Goal: Register for event/course: Sign up to attend an event or enroll in a course

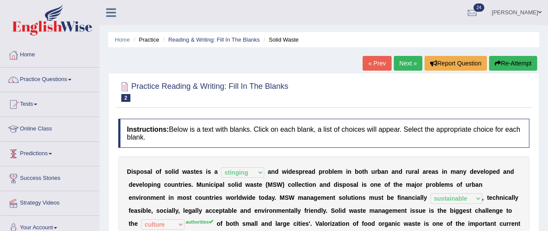
select select "stinging"
select select "sustainable"
select select "culture"
select select "handling"
select select "composed"
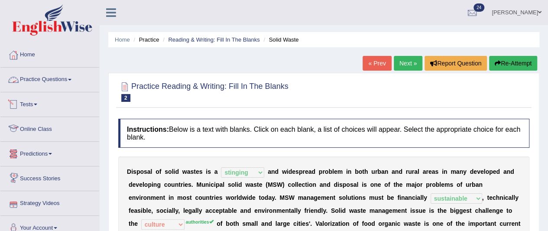
click at [38, 78] on link "Practice Questions" at bounding box center [49, 79] width 99 height 22
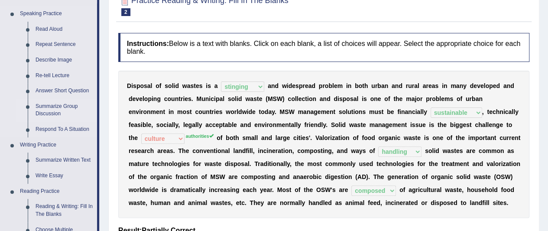
scroll to position [87, 0]
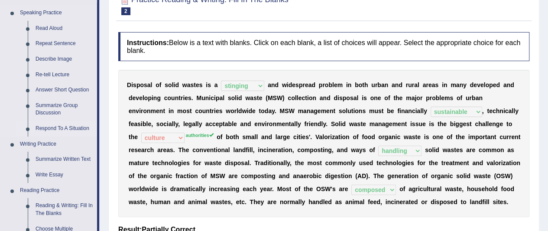
click at [55, 127] on link "Respond To A Situation" at bounding box center [64, 129] width 65 height 16
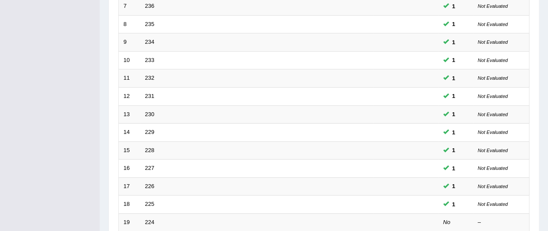
scroll to position [319, 0]
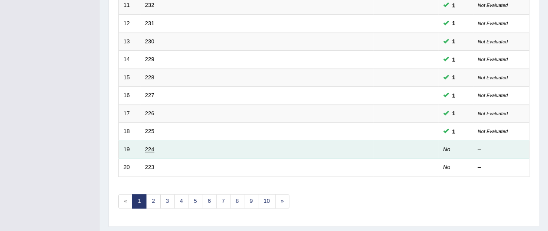
click at [152, 146] on link "224" at bounding box center [150, 149] width 10 height 7
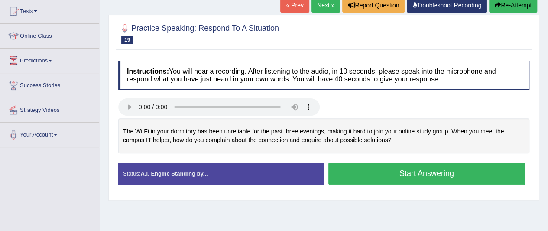
scroll to position [96, 0]
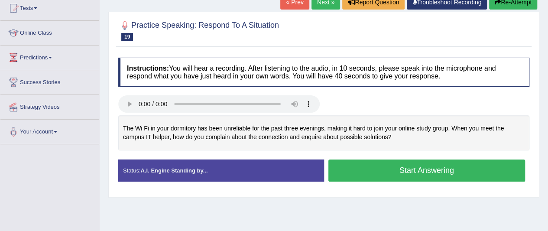
click at [417, 172] on button "Start Answering" at bounding box center [427, 170] width 197 height 22
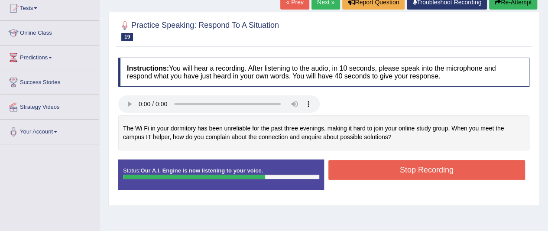
click at [428, 169] on button "Stop Recording" at bounding box center [427, 170] width 197 height 20
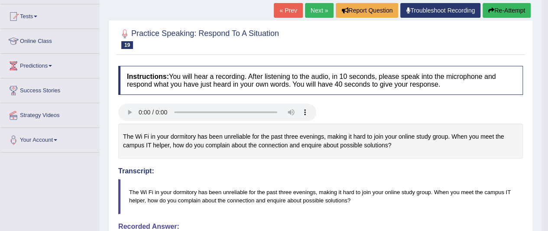
scroll to position [87, 0]
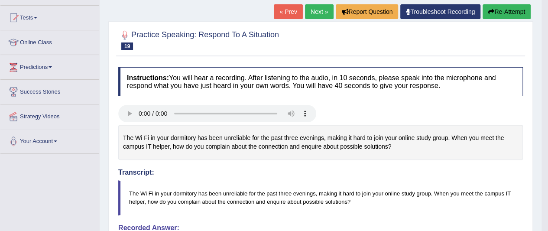
click at [310, 16] on link "Next »" at bounding box center [319, 11] width 29 height 15
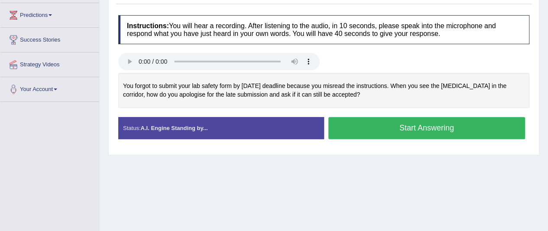
scroll to position [140, 0]
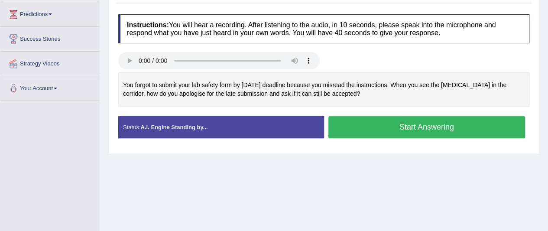
click at [405, 129] on button "Start Answering" at bounding box center [427, 127] width 197 height 22
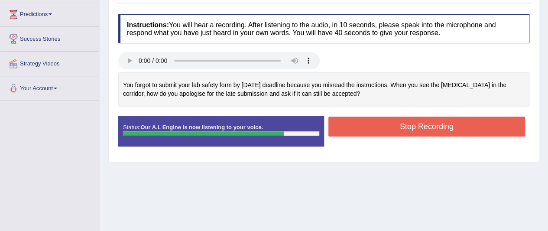
click at [439, 124] on button "Stop Recording" at bounding box center [427, 127] width 197 height 20
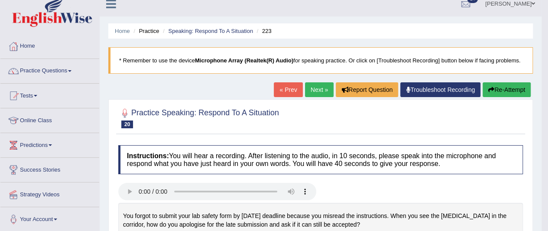
scroll to position [9, 0]
click at [62, 73] on link "Practice Questions" at bounding box center [49, 70] width 99 height 22
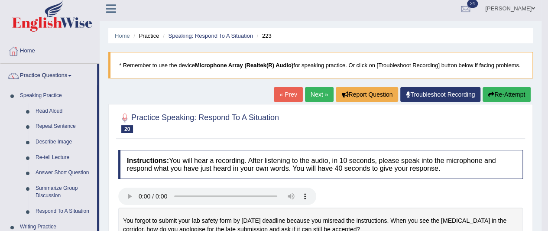
scroll to position [0, 0]
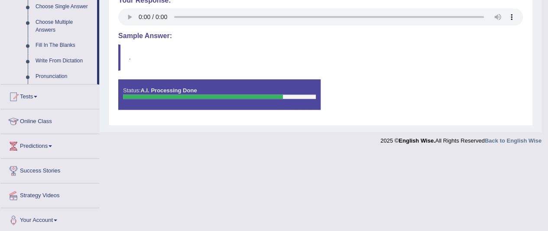
click at [37, 96] on span at bounding box center [35, 97] width 3 height 2
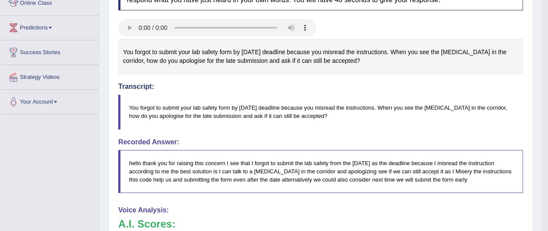
scroll to position [107, 0]
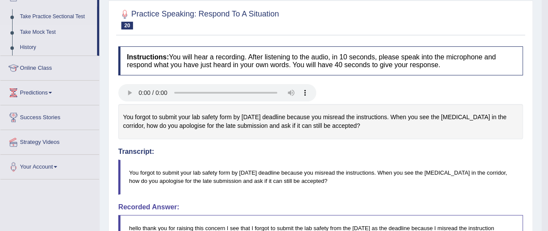
click at [45, 32] on link "Take Mock Test" at bounding box center [56, 33] width 81 height 16
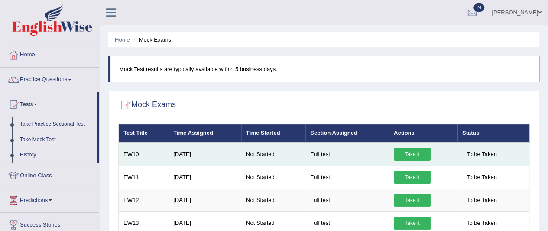
click at [414, 150] on link "Take it" at bounding box center [412, 154] width 37 height 13
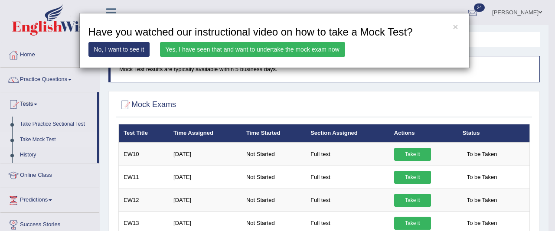
click at [247, 50] on link "Yes, I have seen that and want to undertake the mock exam now" at bounding box center [252, 49] width 185 height 15
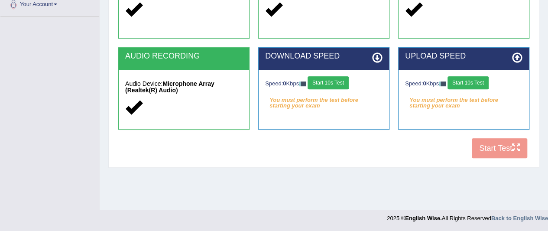
scroll to position [223, 0]
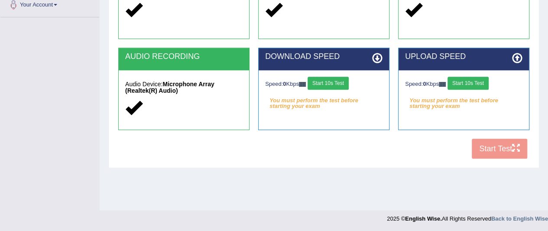
click at [327, 85] on button "Start 10s Test" at bounding box center [328, 83] width 41 height 13
click at [478, 83] on button "Start 10s Test" at bounding box center [468, 83] width 41 height 13
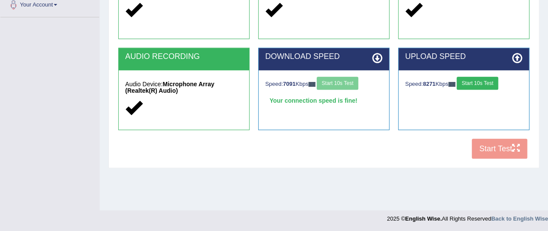
click at [480, 85] on button "Start 10s Test" at bounding box center [477, 83] width 41 height 13
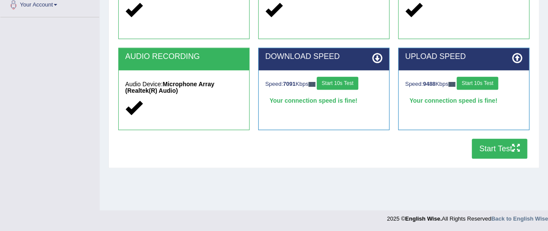
click at [472, 149] on button "Start Test" at bounding box center [499, 149] width 55 height 20
click at [495, 148] on button "Start Test" at bounding box center [499, 149] width 55 height 20
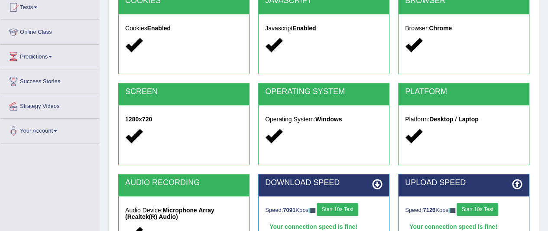
scroll to position [0, 0]
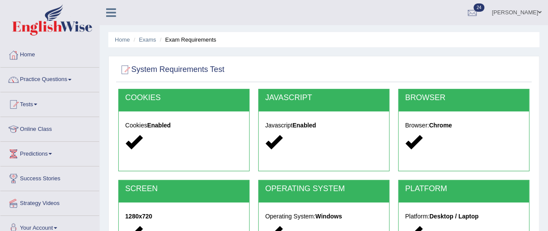
click at [66, 84] on link "Practice Questions" at bounding box center [49, 79] width 99 height 22
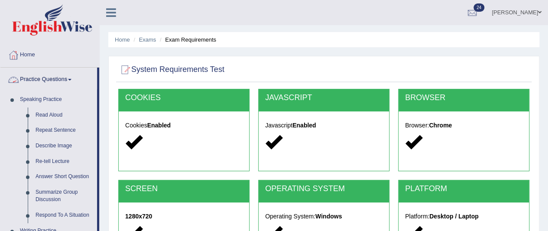
click at [72, 80] on span at bounding box center [69, 80] width 3 height 2
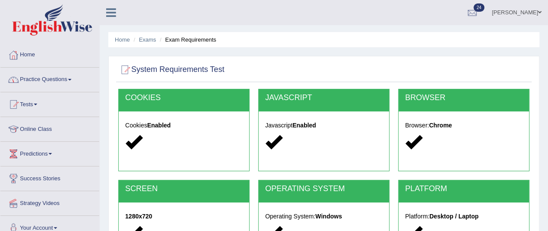
click at [37, 104] on span at bounding box center [35, 105] width 3 height 2
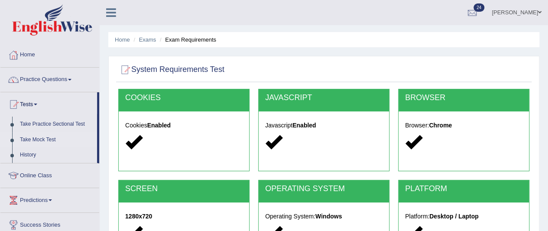
click at [48, 141] on link "Take Mock Test" at bounding box center [56, 140] width 81 height 16
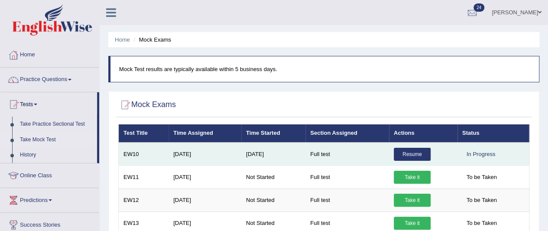
click at [416, 153] on link "Resume" at bounding box center [412, 154] width 37 height 13
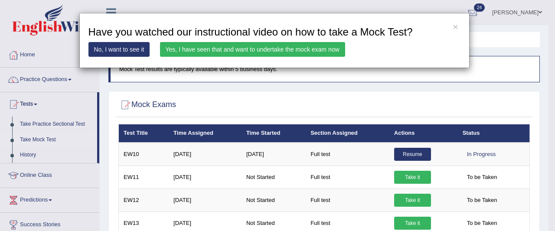
click at [286, 51] on link "Yes, I have seen that and want to undertake the mock exam now" at bounding box center [252, 49] width 185 height 15
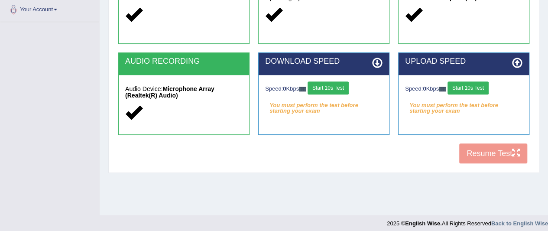
scroll to position [223, 0]
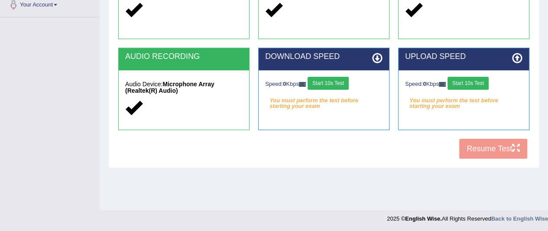
click at [334, 83] on button "Start 10s Test" at bounding box center [328, 83] width 41 height 13
click at [466, 85] on button "Start 10s Test" at bounding box center [468, 83] width 41 height 13
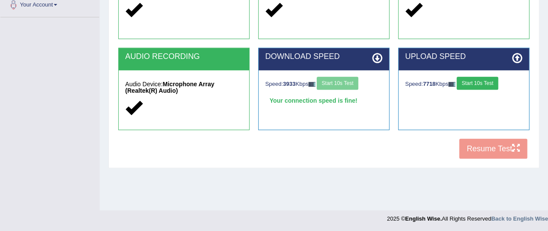
click at [485, 85] on button "Start 10s Test" at bounding box center [477, 83] width 41 height 13
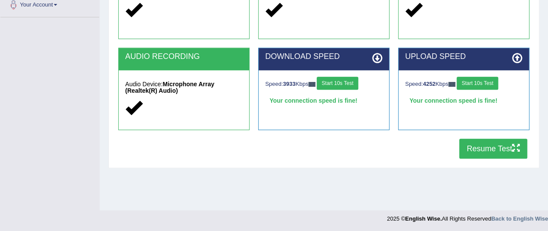
click at [493, 148] on button "Resume Test" at bounding box center [493, 149] width 68 height 20
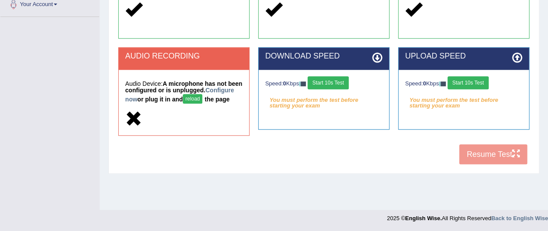
scroll to position [223, 0]
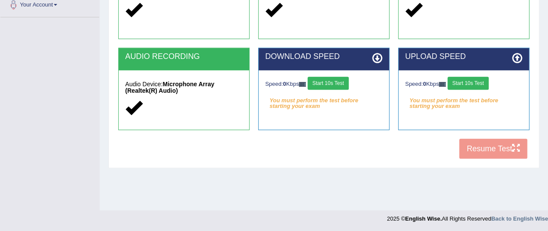
click at [330, 81] on button "Start 10s Test" at bounding box center [328, 83] width 41 height 13
click at [475, 94] on em "You must perform the test before starting your exam" at bounding box center [463, 100] width 117 height 13
click at [477, 85] on button "Start 10s Test" at bounding box center [468, 83] width 41 height 13
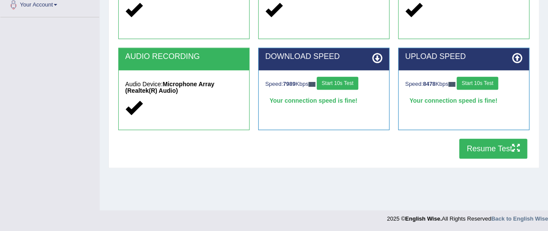
click at [495, 147] on button "Resume Test" at bounding box center [493, 149] width 68 height 20
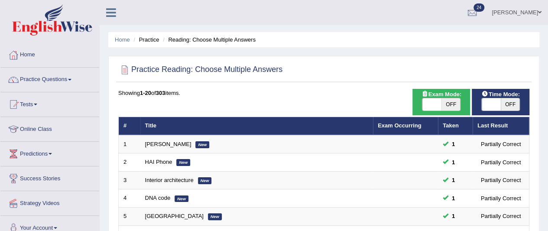
click at [72, 79] on span at bounding box center [69, 80] width 3 height 2
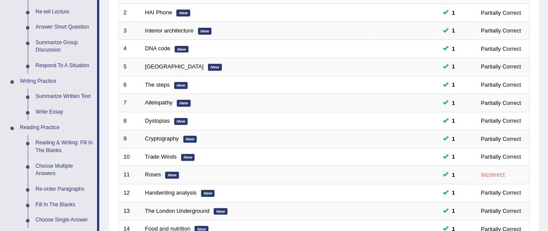
scroll to position [153, 0]
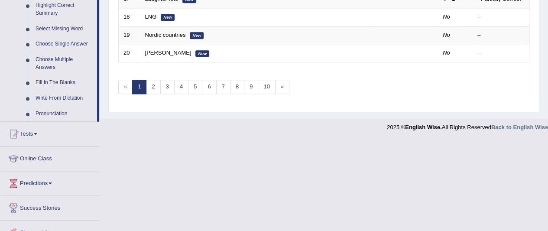
click at [37, 133] on span at bounding box center [35, 134] width 3 height 2
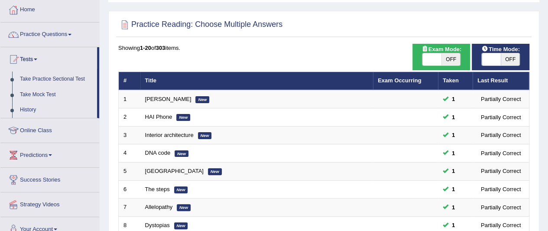
scroll to position [45, 0]
click at [47, 95] on link "Take Mock Test" at bounding box center [56, 95] width 81 height 16
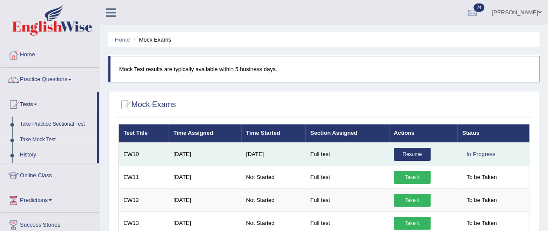
click at [414, 158] on link "Resume" at bounding box center [412, 154] width 37 height 13
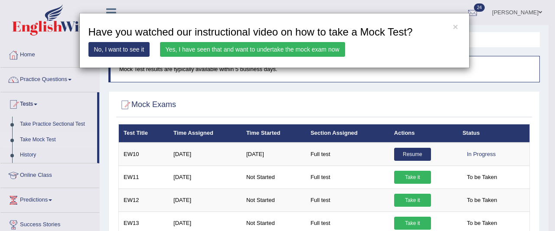
drag, startPoint x: 414, startPoint y: 158, endPoint x: 542, endPoint y: 215, distance: 139.7
click at [542, 215] on div "× Have you watched our instructional video on how to take a Mock Test? No, I wa…" at bounding box center [277, 115] width 555 height 231
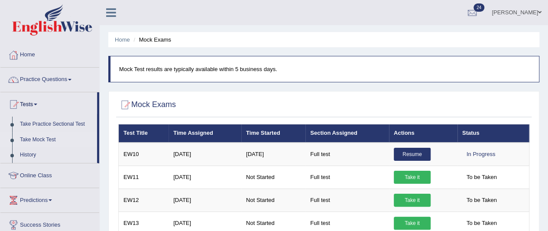
click at [418, 152] on link "Resume" at bounding box center [412, 154] width 37 height 13
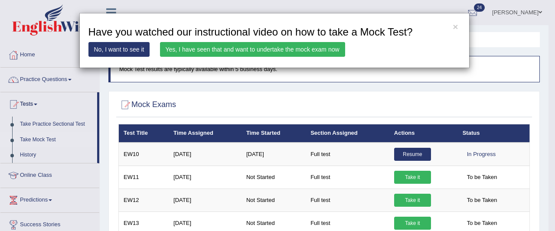
click at [216, 50] on link "Yes, I have seen that and want to undertake the mock exam now" at bounding box center [252, 49] width 185 height 15
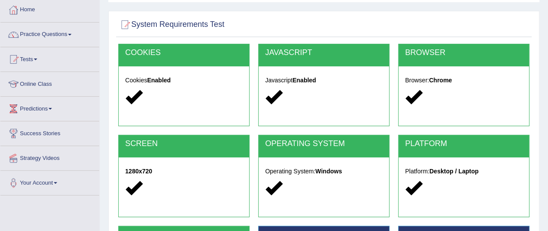
scroll to position [130, 0]
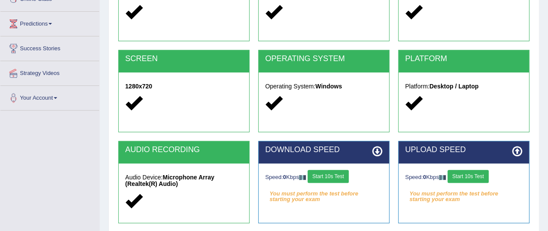
click at [324, 172] on button "Start 10s Test" at bounding box center [328, 176] width 41 height 13
click at [459, 172] on button "Start 10s Test" at bounding box center [468, 176] width 41 height 13
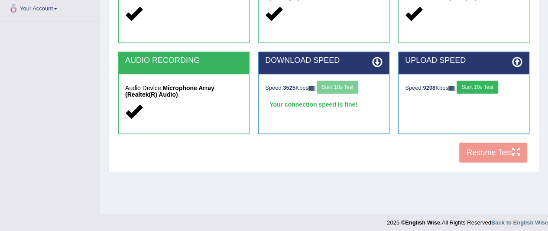
scroll to position [221, 0]
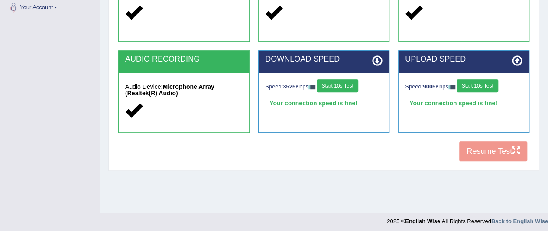
click at [477, 85] on button "Start 10s Test" at bounding box center [477, 85] width 41 height 13
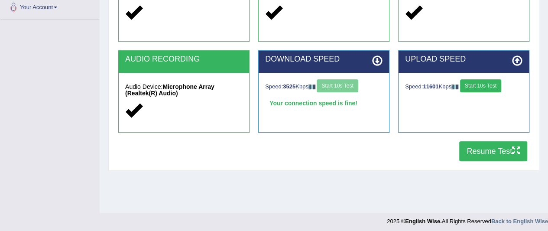
click at [494, 151] on button "Resume Test" at bounding box center [493, 151] width 68 height 20
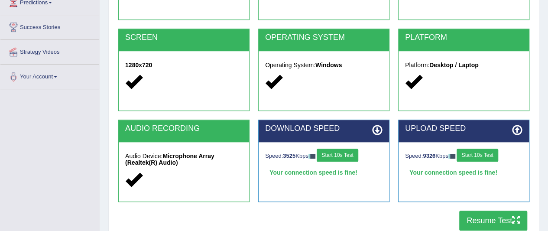
scroll to position [0, 0]
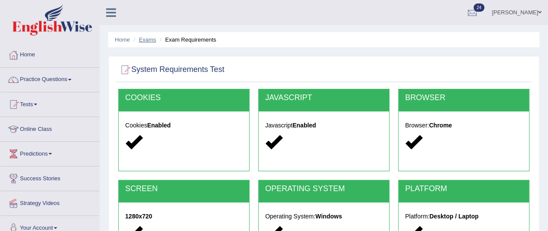
click at [147, 41] on link "Exams" at bounding box center [147, 39] width 17 height 7
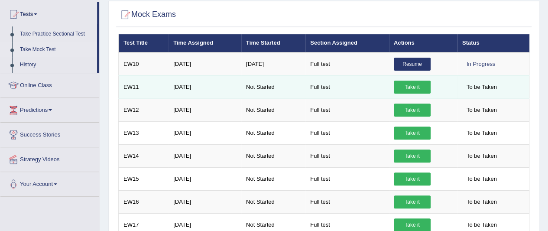
click at [420, 89] on link "Take it" at bounding box center [412, 87] width 37 height 13
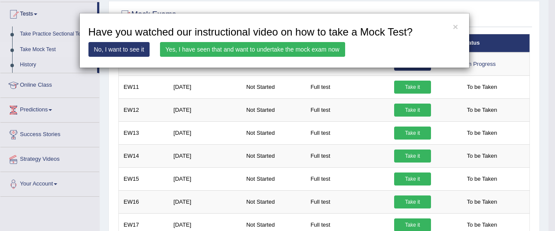
click at [226, 49] on link "Yes, I have seen that and want to undertake the mock exam now" at bounding box center [252, 49] width 185 height 15
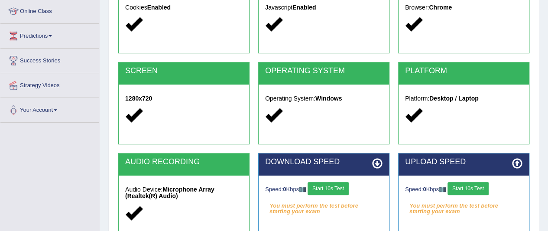
scroll to position [120, 0]
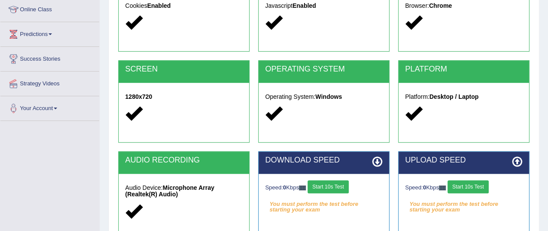
click at [344, 185] on button "Start 10s Test" at bounding box center [328, 186] width 41 height 13
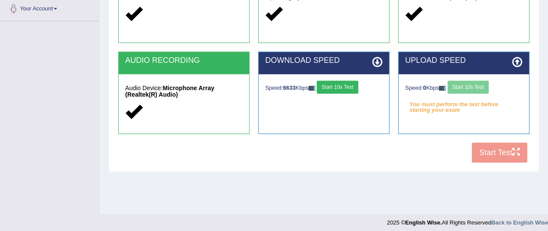
scroll to position [224, 0]
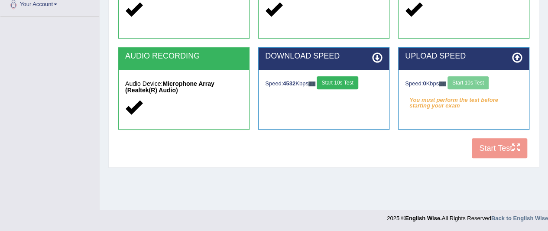
click at [342, 85] on button "Start 10s Test" at bounding box center [337, 82] width 41 height 13
click at [472, 83] on button "Start 10s Test" at bounding box center [468, 82] width 41 height 13
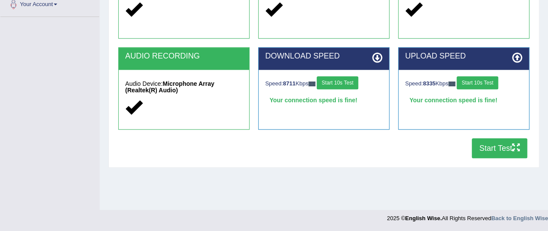
click at [504, 152] on button "Start Test" at bounding box center [499, 148] width 55 height 20
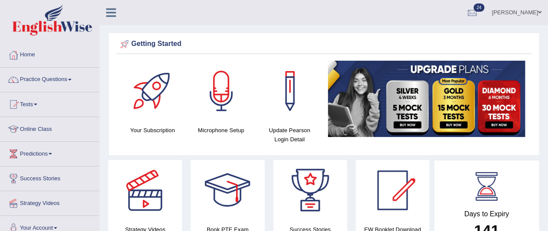
click at [31, 108] on link "Tests" at bounding box center [49, 103] width 99 height 22
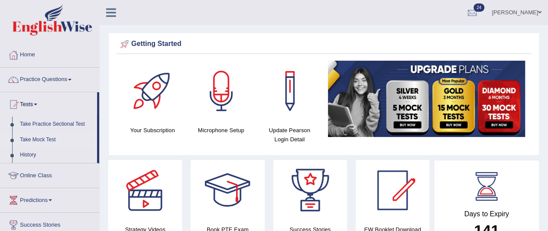
click at [29, 140] on link "Take Mock Test" at bounding box center [56, 140] width 81 height 16
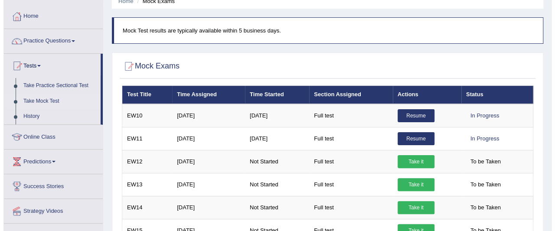
scroll to position [45, 0]
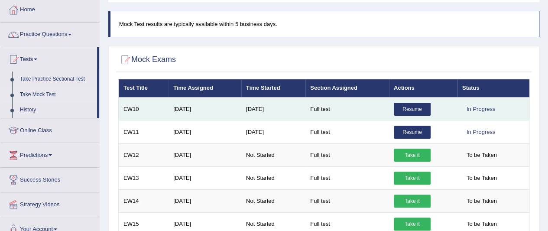
click at [418, 109] on link "Resume" at bounding box center [412, 109] width 37 height 13
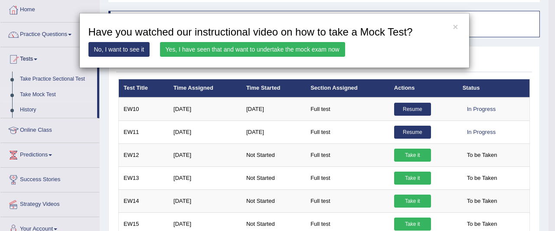
click at [245, 49] on link "Yes, I have seen that and want to undertake the mock exam now" at bounding box center [252, 49] width 185 height 15
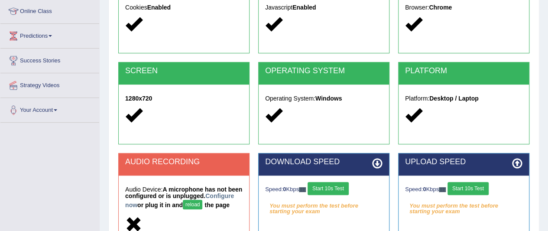
scroll to position [119, 0]
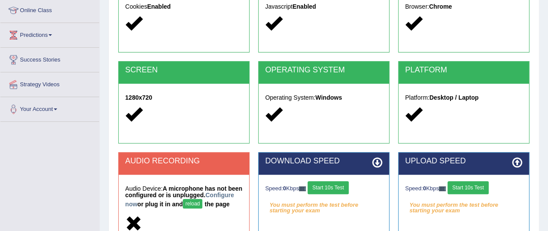
click at [335, 185] on button "Start 10s Test" at bounding box center [328, 187] width 41 height 13
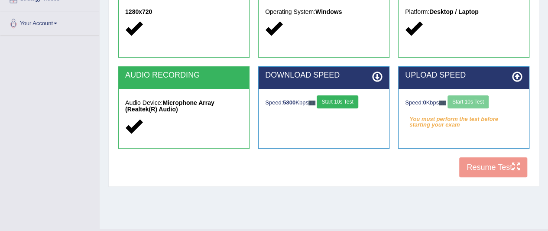
scroll to position [211, 0]
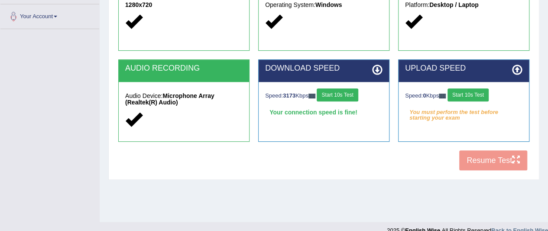
click at [471, 98] on button "Start 10s Test" at bounding box center [468, 94] width 41 height 13
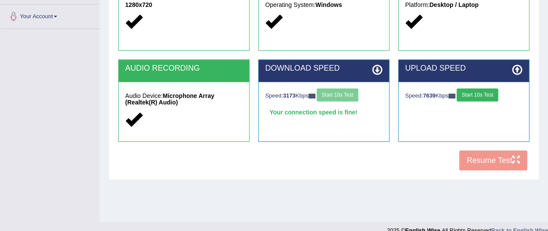
click at [478, 97] on button "Start 10s Test" at bounding box center [477, 94] width 41 height 13
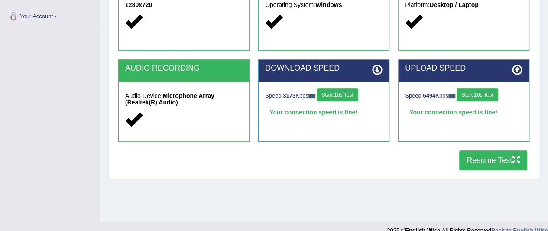
click at [488, 163] on button "Resume Test" at bounding box center [493, 160] width 68 height 20
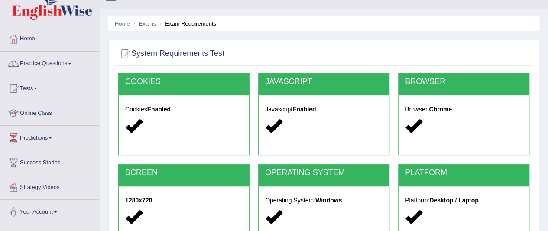
scroll to position [0, 0]
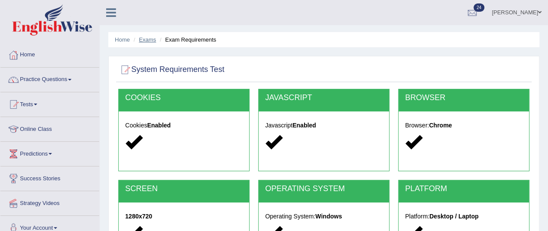
click at [148, 38] on link "Exams" at bounding box center [147, 39] width 17 height 7
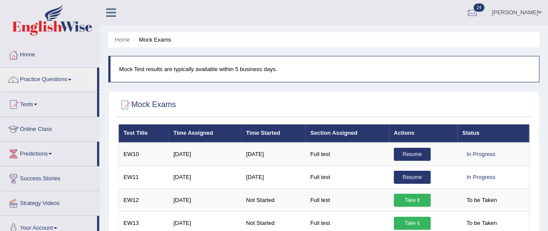
click at [37, 104] on span at bounding box center [35, 105] width 3 height 2
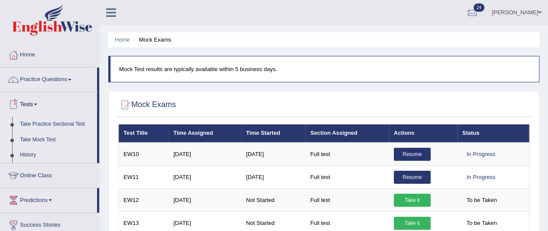
click at [48, 141] on link "Take Mock Test" at bounding box center [56, 140] width 81 height 16
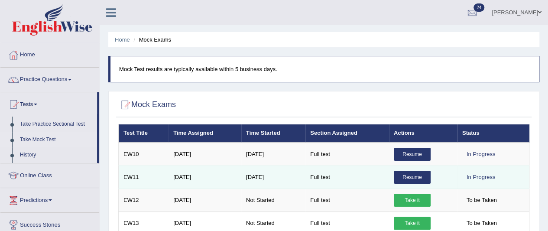
click at [408, 179] on link "Resume" at bounding box center [412, 177] width 37 height 13
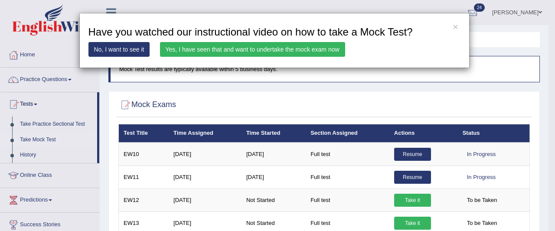
click at [275, 54] on link "Yes, I have seen that and want to undertake the mock exam now" at bounding box center [252, 49] width 185 height 15
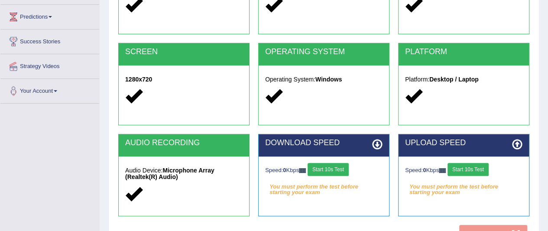
scroll to position [224, 0]
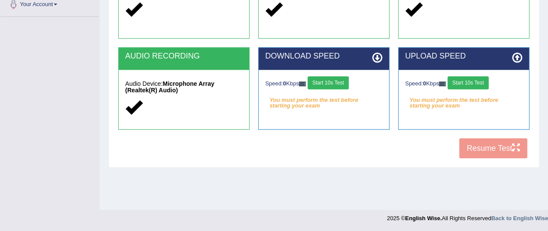
click at [330, 82] on button "Start 10s Test" at bounding box center [328, 82] width 41 height 13
click at [482, 87] on button "Start 10s Test" at bounding box center [468, 82] width 41 height 13
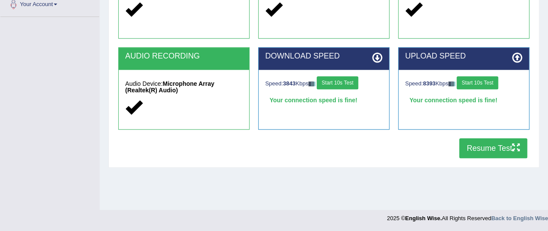
click at [496, 146] on button "Resume Test" at bounding box center [493, 148] width 68 height 20
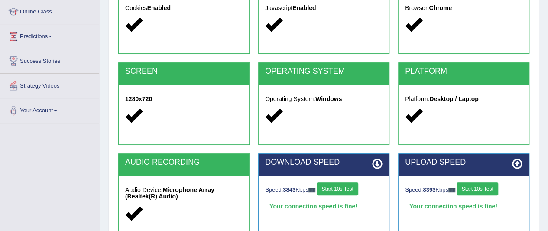
scroll to position [0, 0]
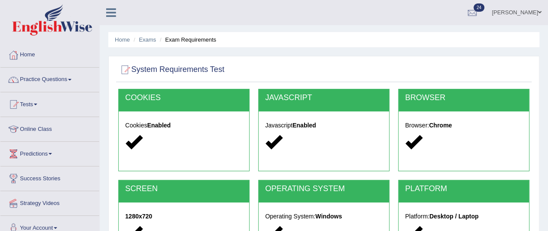
click at [62, 82] on link "Practice Questions" at bounding box center [49, 79] width 99 height 22
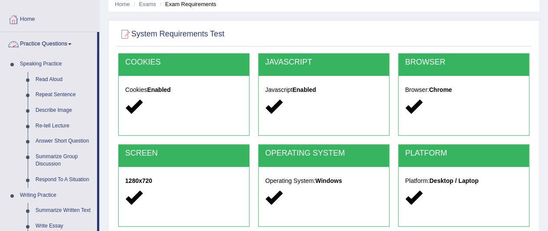
scroll to position [73, 0]
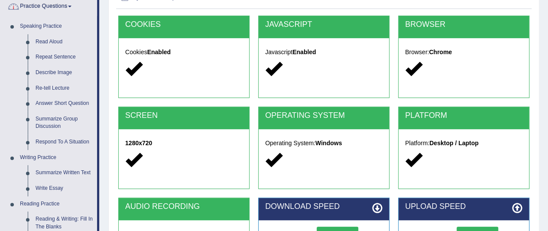
click at [66, 7] on link "Practice Questions" at bounding box center [48, 5] width 97 height 22
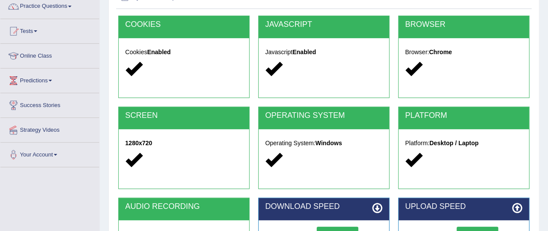
click at [46, 35] on link "Tests" at bounding box center [49, 30] width 99 height 22
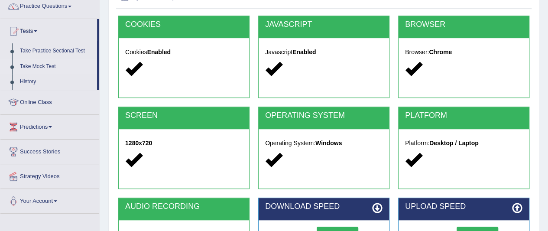
click at [48, 71] on link "Take Mock Test" at bounding box center [56, 67] width 81 height 16
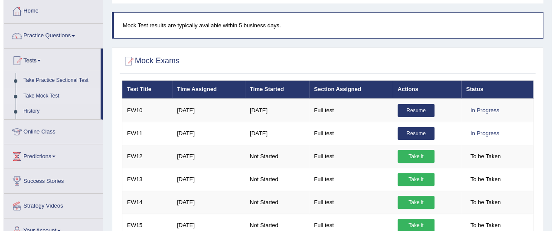
scroll to position [70, 0]
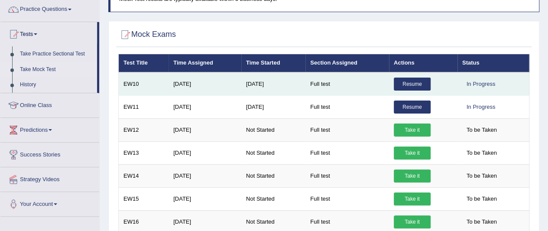
click at [418, 83] on link "Resume" at bounding box center [412, 84] width 37 height 13
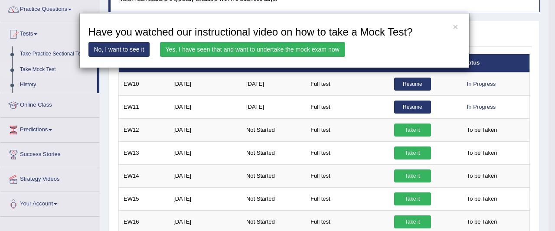
click at [301, 56] on link "Yes, I have seen that and want to undertake the mock exam now" at bounding box center [252, 49] width 185 height 15
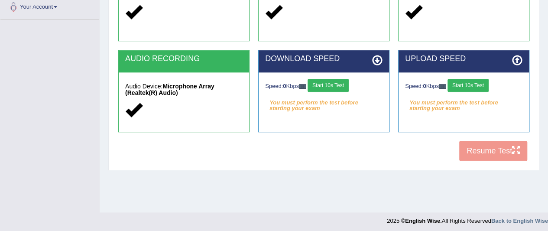
scroll to position [224, 0]
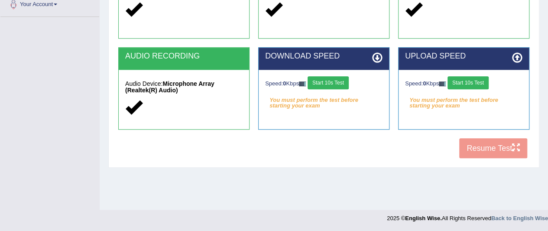
click at [342, 82] on button "Start 10s Test" at bounding box center [328, 82] width 41 height 13
click at [477, 85] on button "Start 10s Test" at bounding box center [468, 82] width 41 height 13
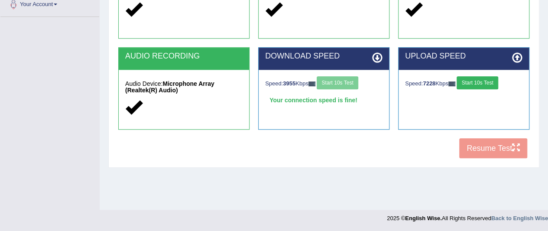
click at [489, 80] on button "Start 10s Test" at bounding box center [477, 82] width 41 height 13
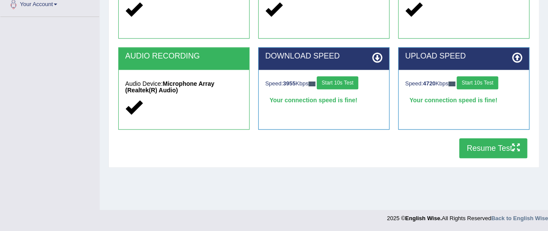
click at [488, 148] on button "Resume Test" at bounding box center [493, 148] width 68 height 20
click at [497, 146] on button "Resume Test" at bounding box center [493, 148] width 68 height 20
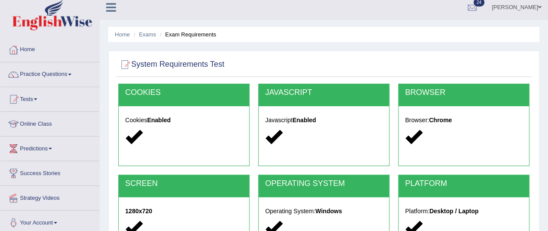
scroll to position [0, 0]
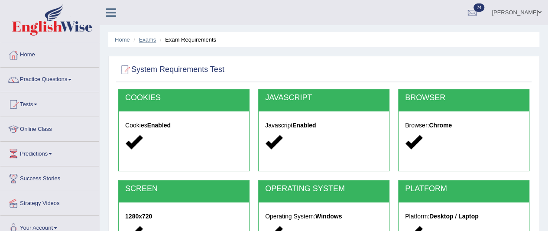
click at [145, 42] on link "Exams" at bounding box center [147, 39] width 17 height 7
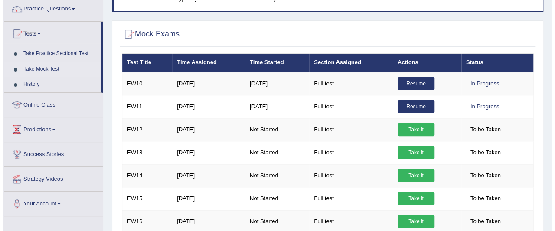
scroll to position [71, 0]
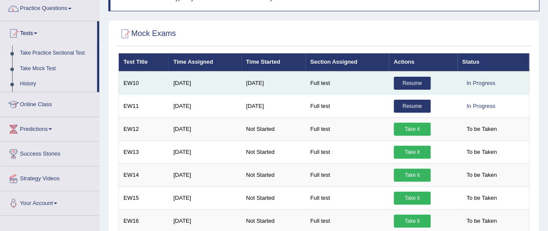
click at [418, 82] on link "Resume" at bounding box center [412, 83] width 37 height 13
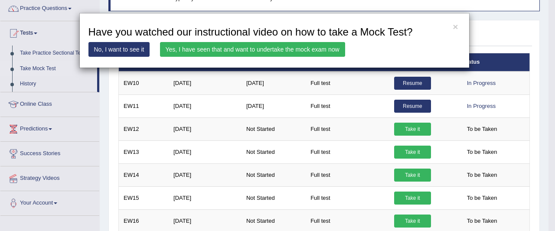
click at [301, 49] on link "Yes, I have seen that and want to undertake the mock exam now" at bounding box center [252, 49] width 185 height 15
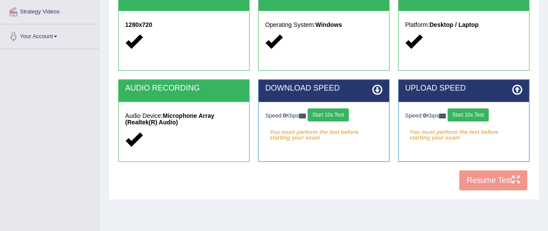
scroll to position [192, 0]
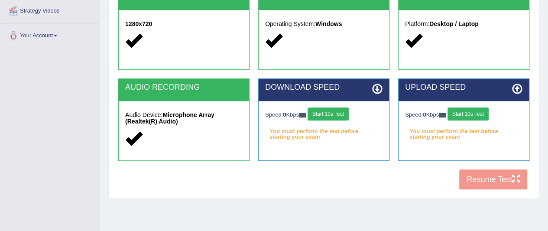
click at [332, 113] on button "Start 10s Test" at bounding box center [328, 113] width 41 height 13
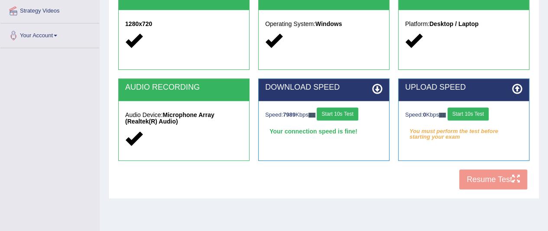
click at [477, 118] on button "Start 10s Test" at bounding box center [468, 113] width 41 height 13
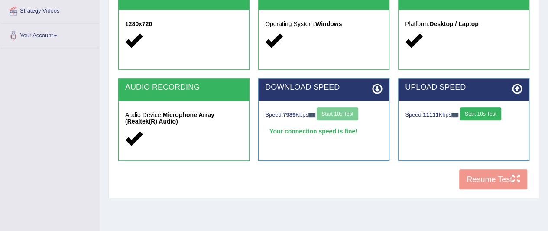
click at [484, 114] on button "Start 10s Test" at bounding box center [480, 113] width 41 height 13
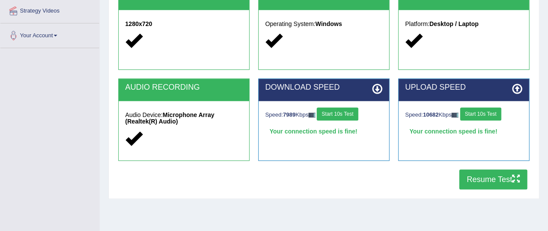
click at [490, 184] on button "Resume Test" at bounding box center [493, 179] width 68 height 20
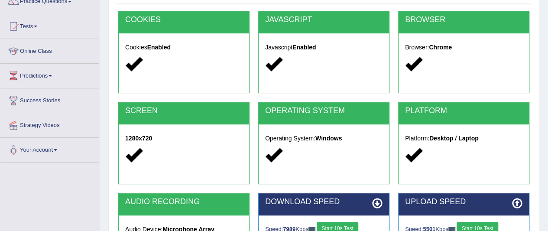
scroll to position [0, 0]
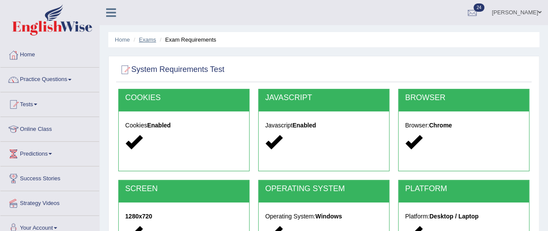
click at [153, 39] on link "Exams" at bounding box center [147, 39] width 17 height 7
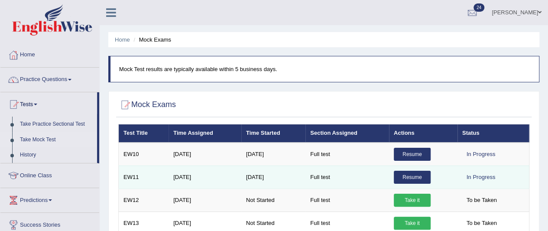
click at [413, 177] on link "Resume" at bounding box center [412, 177] width 37 height 13
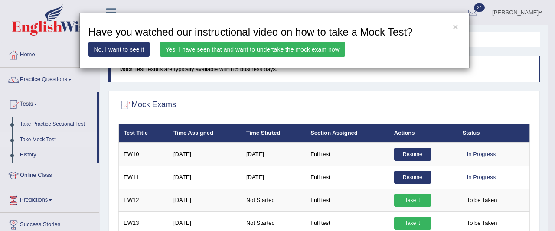
click at [273, 52] on link "Yes, I have seen that and want to undertake the mock exam now" at bounding box center [252, 49] width 185 height 15
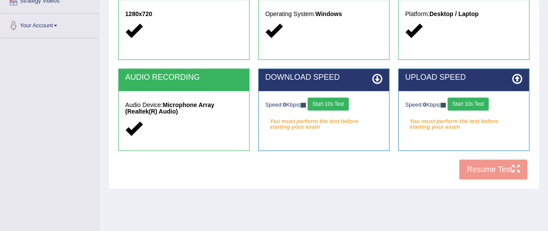
scroll to position [224, 0]
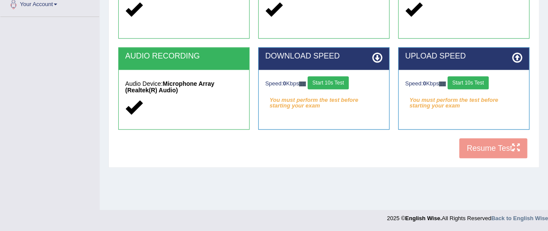
click at [333, 85] on button "Start 10s Test" at bounding box center [328, 82] width 41 height 13
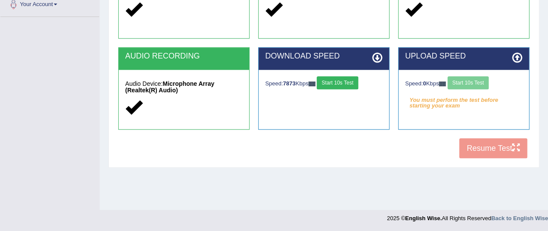
click at [343, 86] on button "Start 10s Test" at bounding box center [337, 82] width 41 height 13
click at [472, 87] on button "Start 10s Test" at bounding box center [468, 82] width 41 height 13
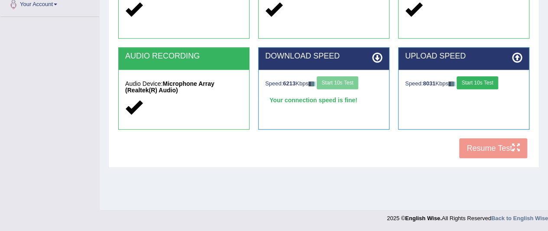
click at [478, 84] on button "Start 10s Test" at bounding box center [477, 82] width 41 height 13
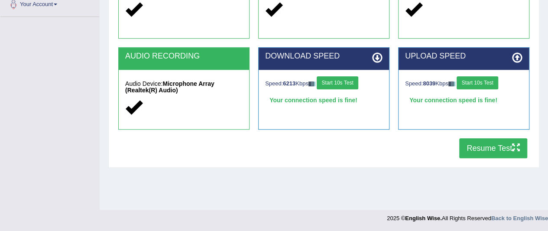
click at [484, 150] on button "Resume Test" at bounding box center [493, 148] width 68 height 20
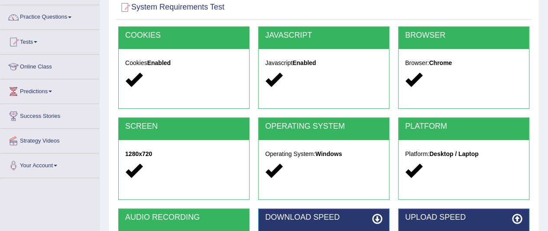
scroll to position [0, 0]
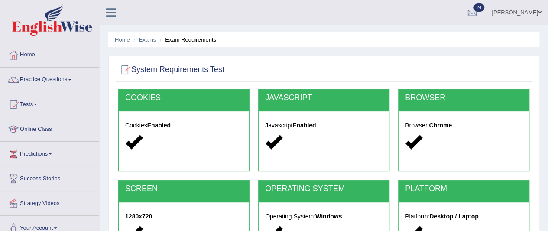
click at [72, 79] on span at bounding box center [69, 80] width 3 height 2
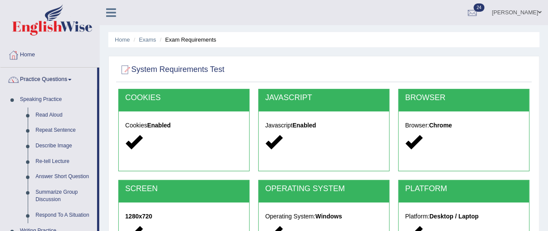
click at [72, 79] on span at bounding box center [69, 80] width 3 height 2
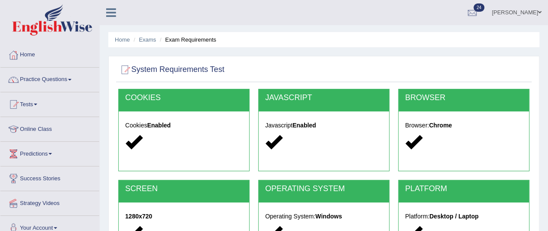
click at [50, 101] on link "Tests" at bounding box center [49, 103] width 99 height 22
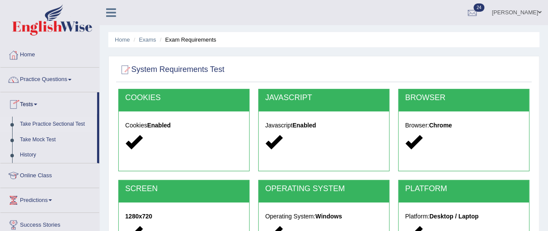
click at [69, 126] on link "Take Practice Sectional Test" at bounding box center [56, 125] width 81 height 16
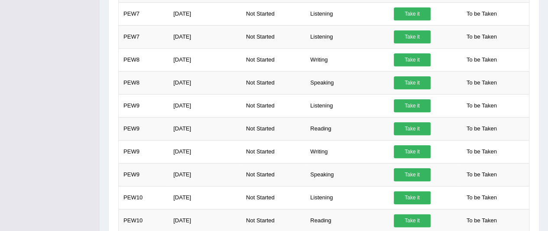
scroll to position [440, 0]
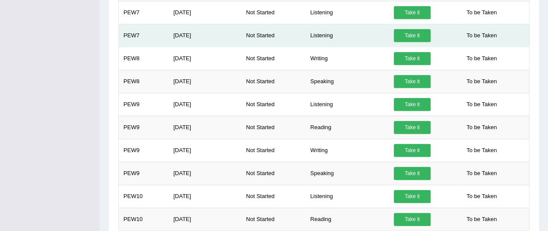
click at [516, 33] on td "To be Taken" at bounding box center [494, 35] width 72 height 23
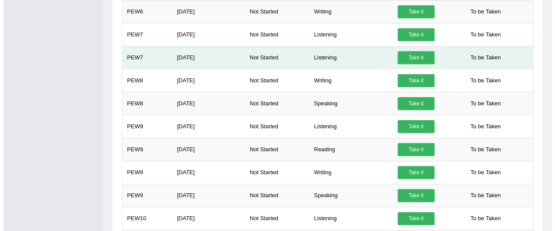
scroll to position [419, 0]
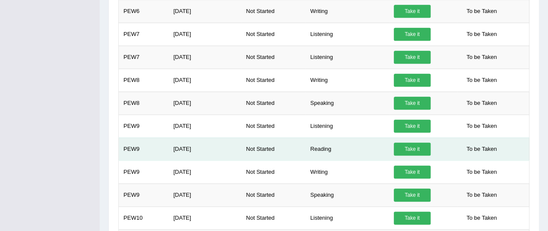
click at [410, 150] on link "Take it" at bounding box center [412, 149] width 37 height 13
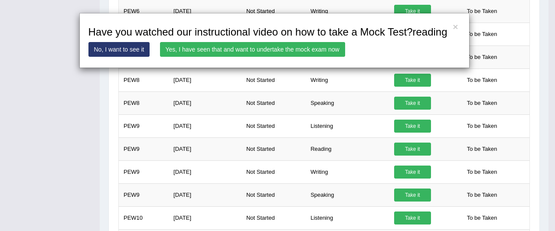
click at [275, 50] on link "Yes, I have seen that and want to undertake the mock exam now" at bounding box center [252, 49] width 185 height 15
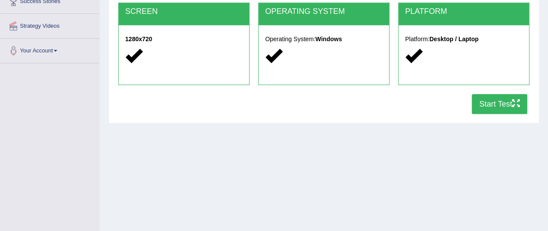
scroll to position [178, 0]
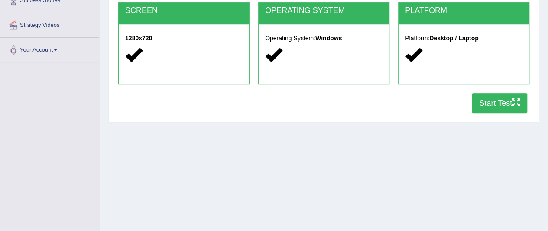
click at [498, 104] on button "Start Test" at bounding box center [499, 103] width 55 height 20
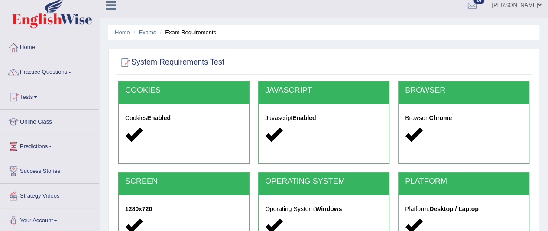
scroll to position [0, 0]
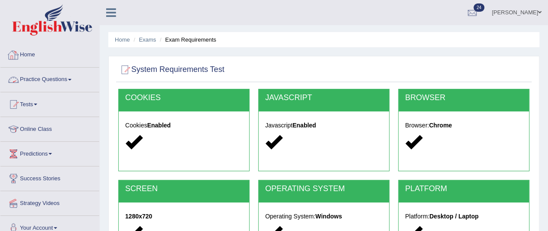
click at [53, 81] on link "Practice Questions" at bounding box center [49, 79] width 99 height 22
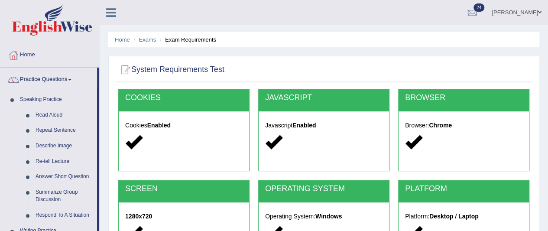
click at [52, 82] on link "Practice Questions" at bounding box center [48, 79] width 97 height 22
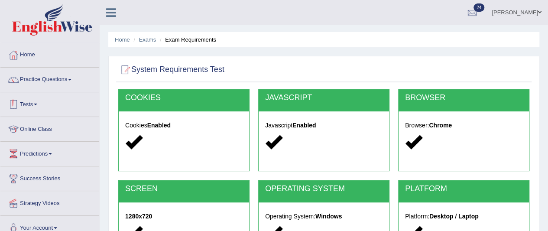
click at [36, 104] on span at bounding box center [35, 105] width 3 height 2
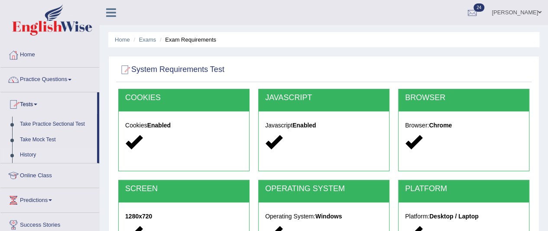
click at [34, 152] on link "History" at bounding box center [56, 155] width 81 height 16
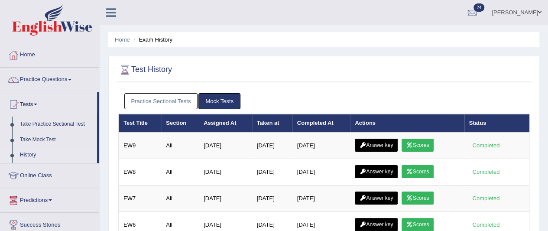
click at [179, 96] on link "Practice Sectional Tests" at bounding box center [161, 101] width 74 height 16
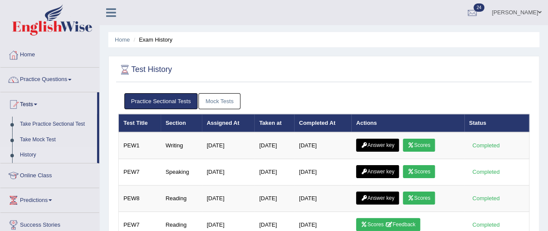
click at [210, 98] on link "Mock Tests" at bounding box center [219, 101] width 42 height 16
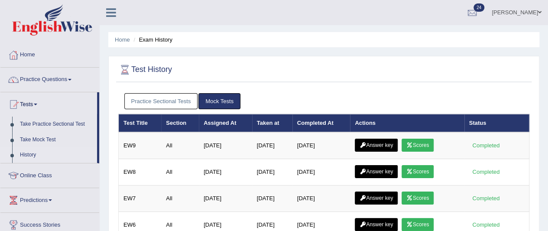
click at [29, 156] on link "History" at bounding box center [56, 155] width 81 height 16
click at [160, 101] on link "Practice Sectional Tests" at bounding box center [161, 101] width 74 height 16
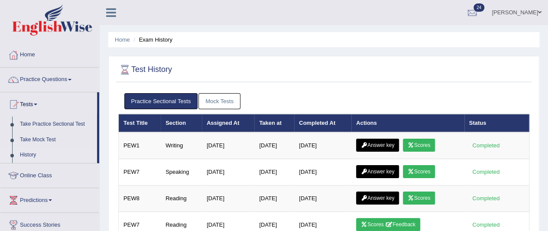
click at [214, 101] on link "Mock Tests" at bounding box center [219, 101] width 42 height 16
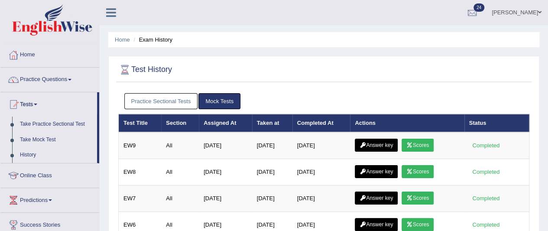
click at [166, 101] on link "Practice Sectional Tests" at bounding box center [161, 101] width 74 height 16
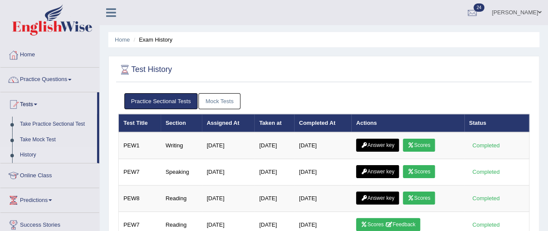
click at [212, 101] on link "Mock Tests" at bounding box center [219, 101] width 42 height 16
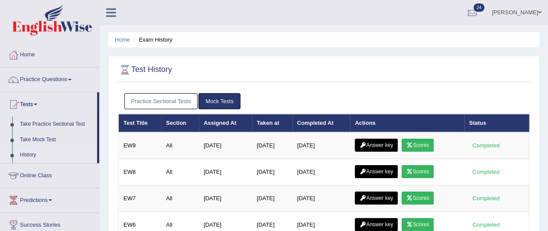
click at [165, 103] on link "Practice Sectional Tests" at bounding box center [161, 101] width 74 height 16
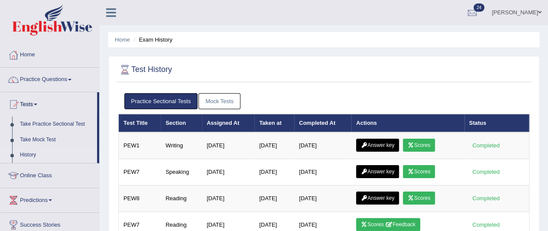
click at [221, 99] on link "Mock Tests" at bounding box center [219, 101] width 42 height 16
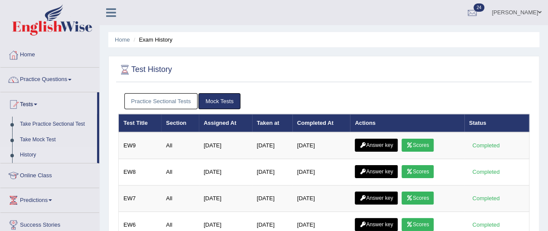
click at [172, 101] on link "Practice Sectional Tests" at bounding box center [161, 101] width 74 height 16
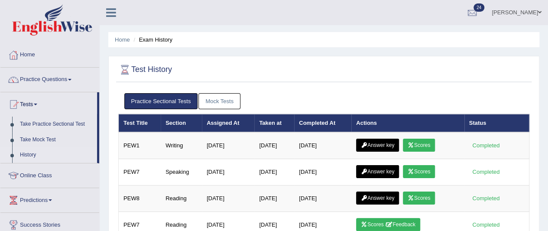
click at [218, 94] on link "Mock Tests" at bounding box center [219, 101] width 42 height 16
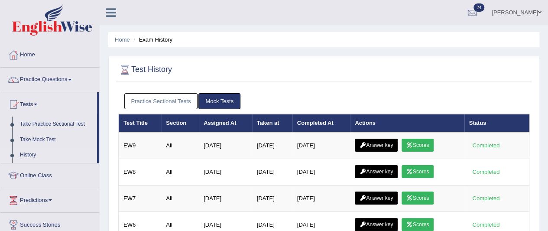
click at [162, 94] on link "Practice Sectional Tests" at bounding box center [161, 101] width 74 height 16
click at [166, 106] on link "Practice Sectional Tests" at bounding box center [161, 101] width 74 height 16
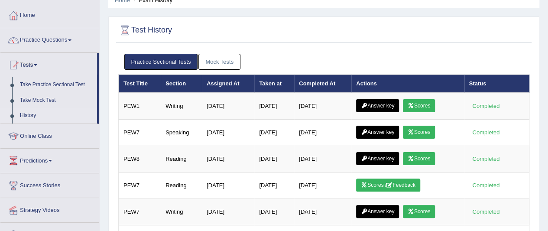
scroll to position [45, 0]
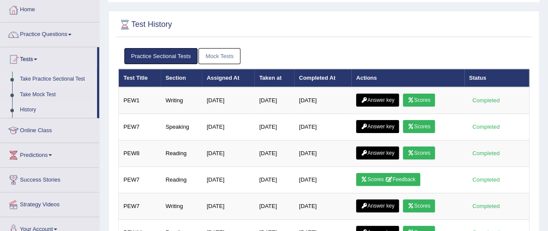
click at [39, 82] on link "Take Practice Sectional Test" at bounding box center [56, 80] width 81 height 16
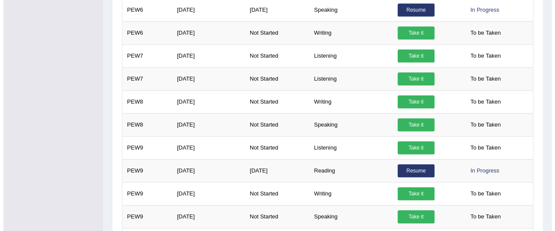
scroll to position [398, 0]
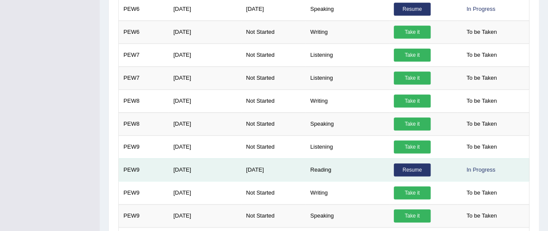
click at [415, 170] on link "Resume" at bounding box center [412, 169] width 37 height 13
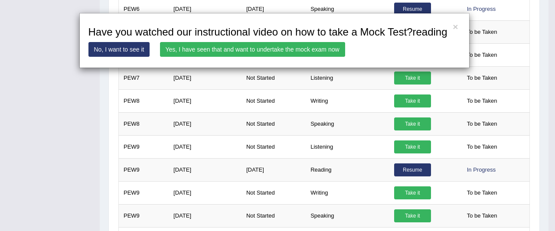
click at [298, 46] on link "Yes, I have seen that and want to undertake the mock exam now" at bounding box center [252, 49] width 185 height 15
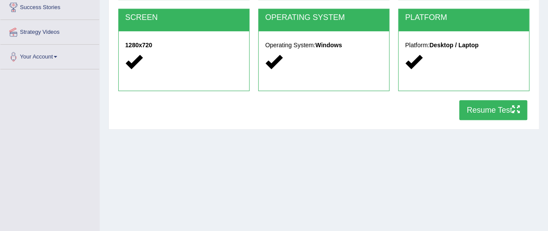
scroll to position [171, 0]
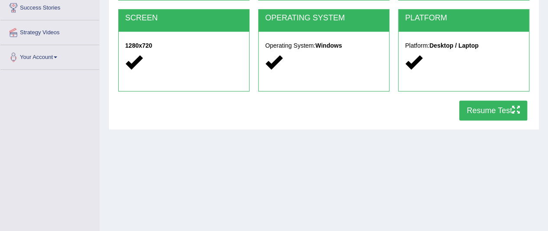
click at [489, 114] on button "Resume Test" at bounding box center [493, 111] width 68 height 20
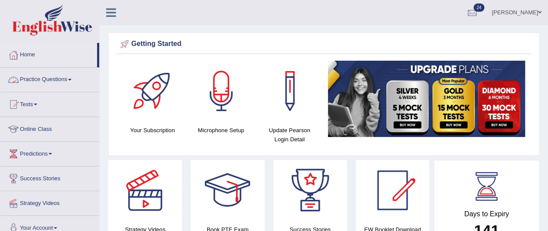
click at [46, 78] on link "Practice Questions" at bounding box center [49, 79] width 99 height 22
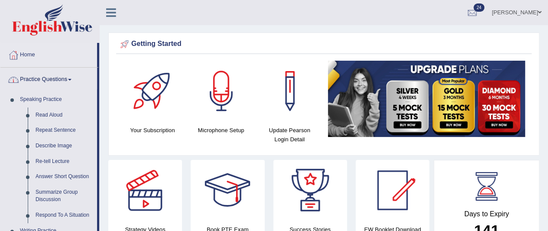
click at [46, 78] on link "Practice Questions" at bounding box center [48, 79] width 97 height 22
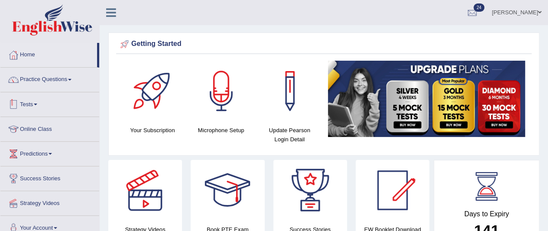
click at [27, 108] on link "Tests" at bounding box center [49, 103] width 99 height 22
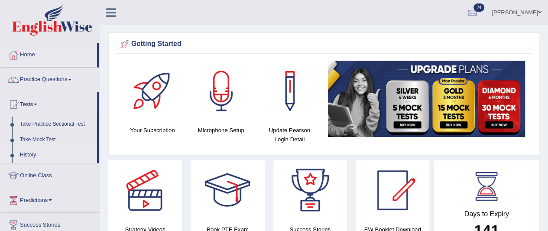
click at [34, 154] on link "History" at bounding box center [56, 155] width 81 height 16
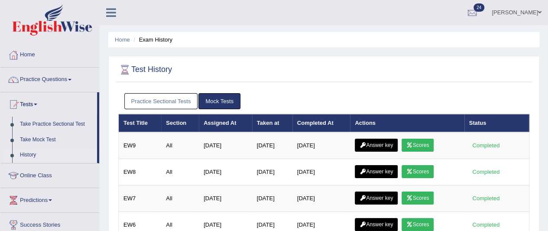
click at [174, 105] on link "Practice Sectional Tests" at bounding box center [161, 101] width 74 height 16
